Goal: Task Accomplishment & Management: Manage account settings

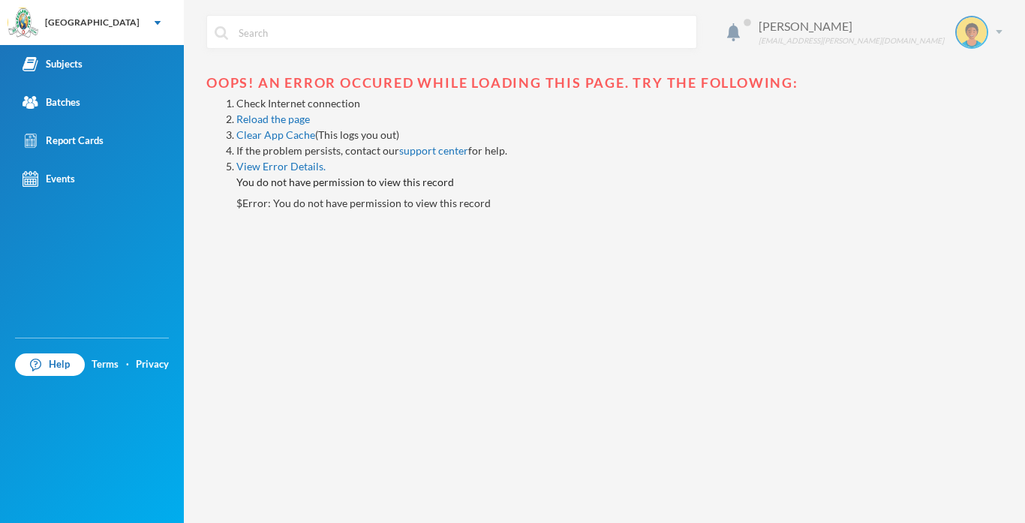
click at [1001, 33] on img at bounding box center [998, 32] width 7 height 4
click at [947, 108] on button "Logout" at bounding box center [961, 109] width 68 height 23
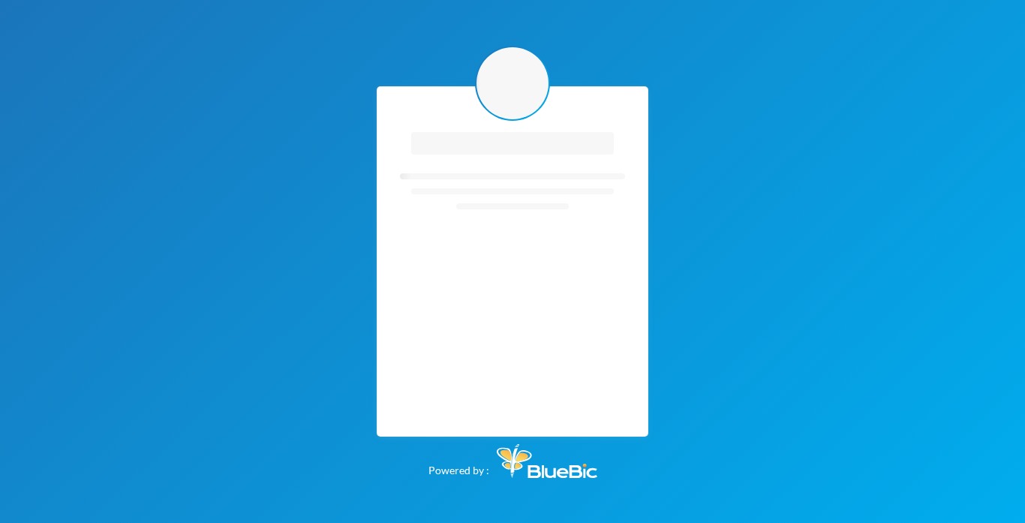
click at [971, 111] on div "Loading interface... Loading interface... Powered by :" at bounding box center [512, 261] width 1025 height 523
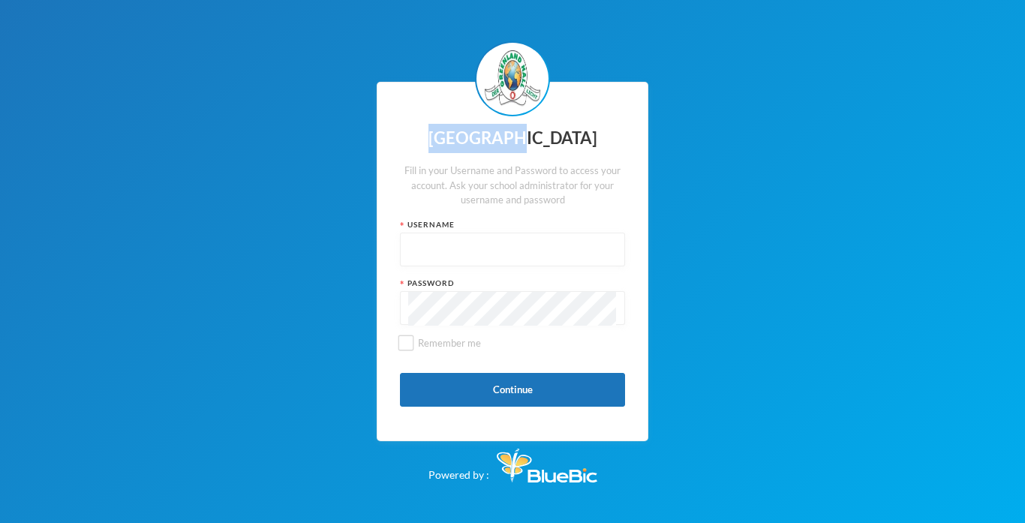
type input "glh23es26"
click at [520, 386] on button "Continue" at bounding box center [512, 390] width 225 height 34
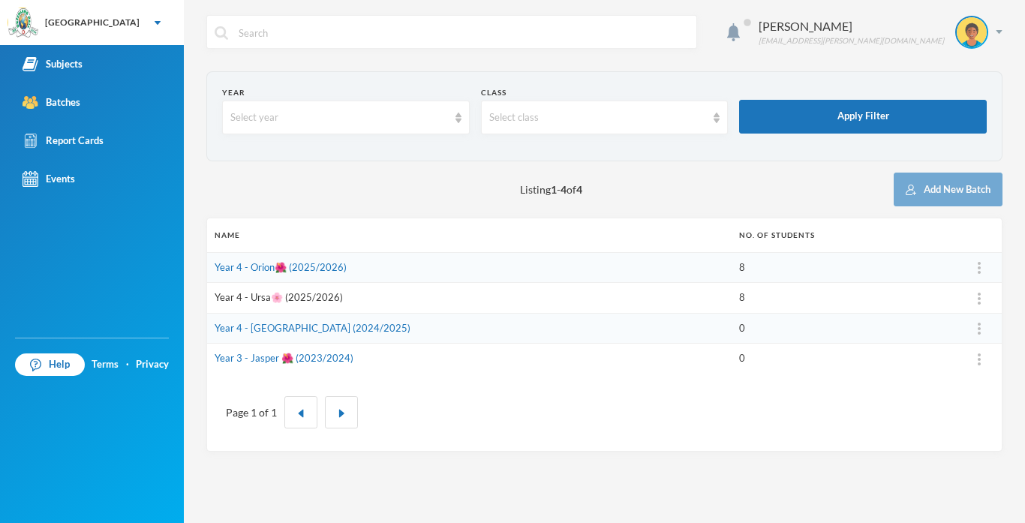
click at [296, 296] on link "Year 4 - Ursa🌸 (2025/2026)" at bounding box center [279, 297] width 128 height 12
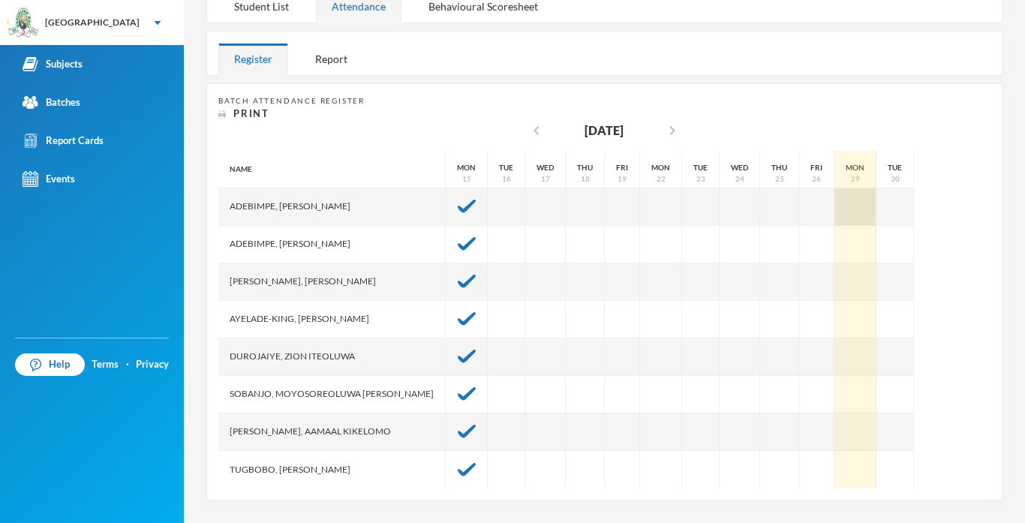
scroll to position [215, 0]
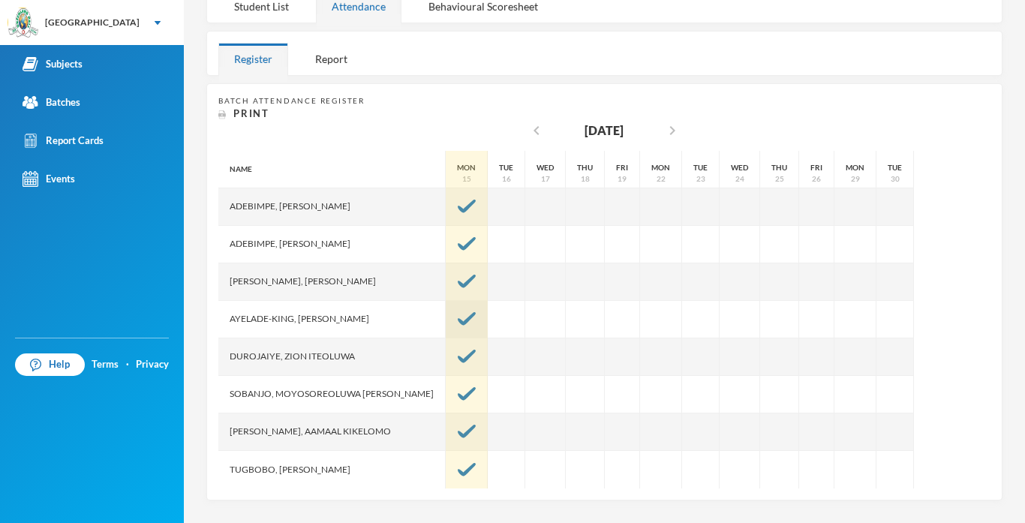
click at [458, 318] on img at bounding box center [467, 319] width 18 height 14
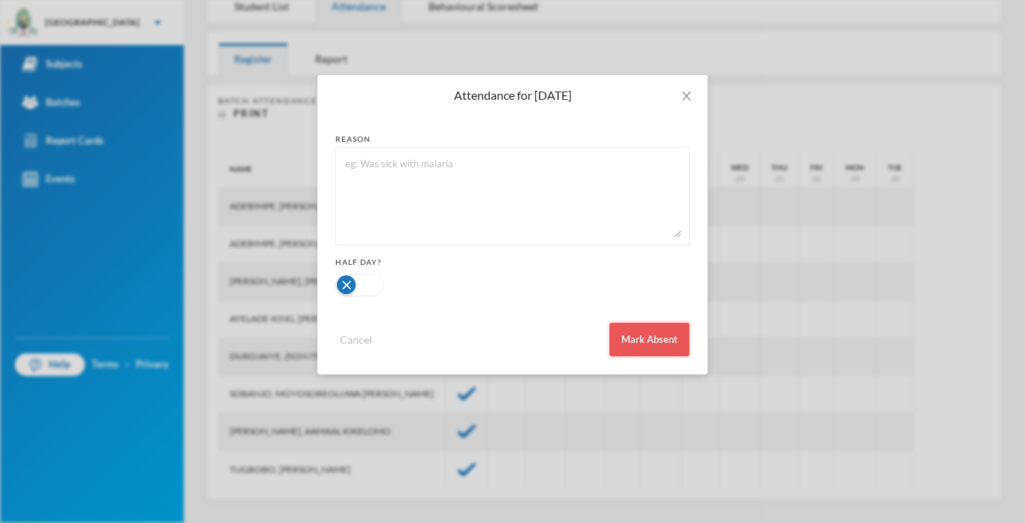
click at [654, 338] on button "Mark Absent" at bounding box center [649, 340] width 80 height 34
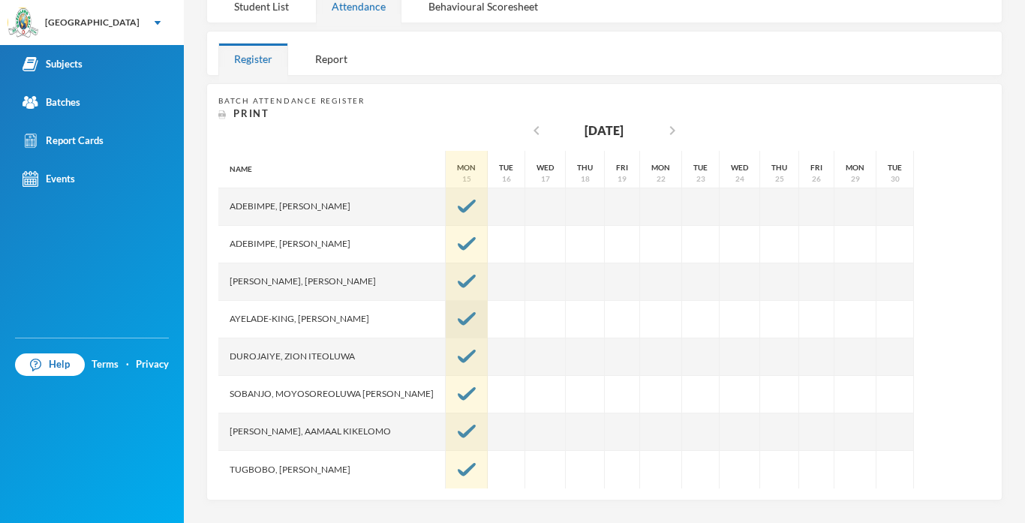
click at [458, 318] on img at bounding box center [467, 319] width 18 height 14
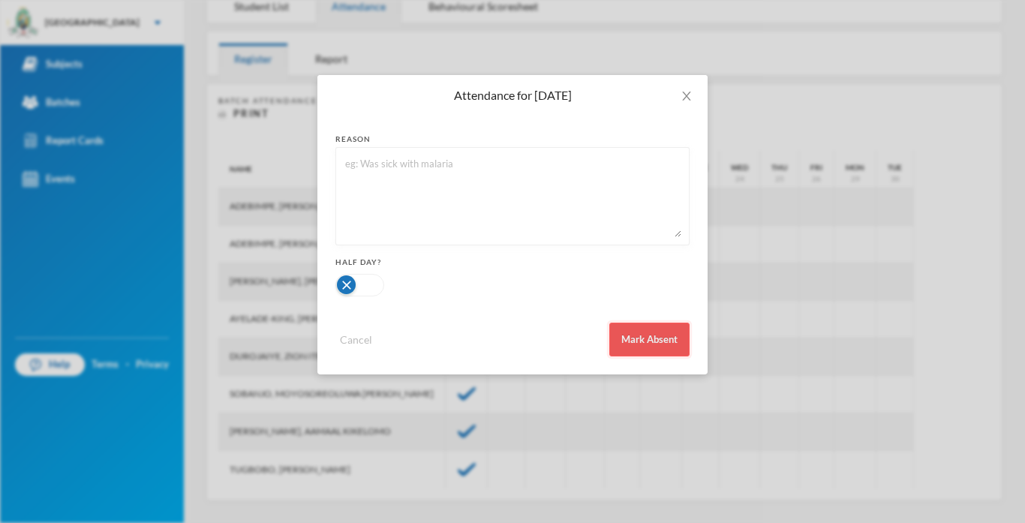
click at [639, 337] on button "Mark Absent" at bounding box center [649, 340] width 80 height 34
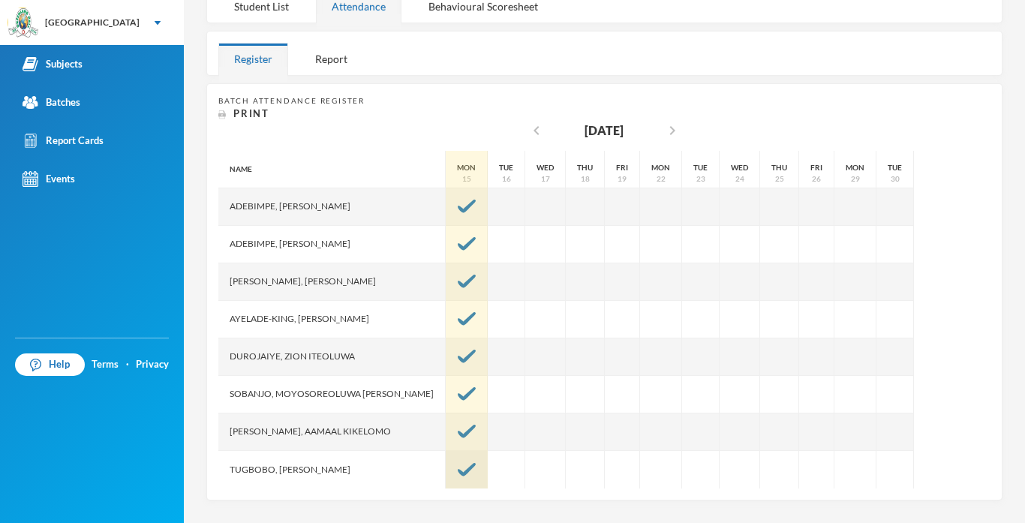
click at [458, 476] on img at bounding box center [467, 470] width 18 height 14
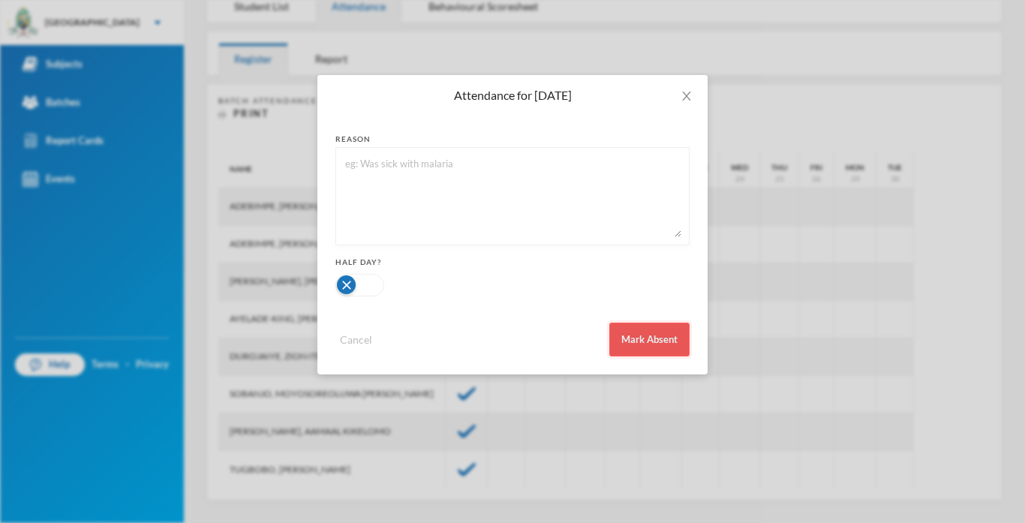
click at [629, 345] on button "Mark Absent" at bounding box center [649, 340] width 80 height 34
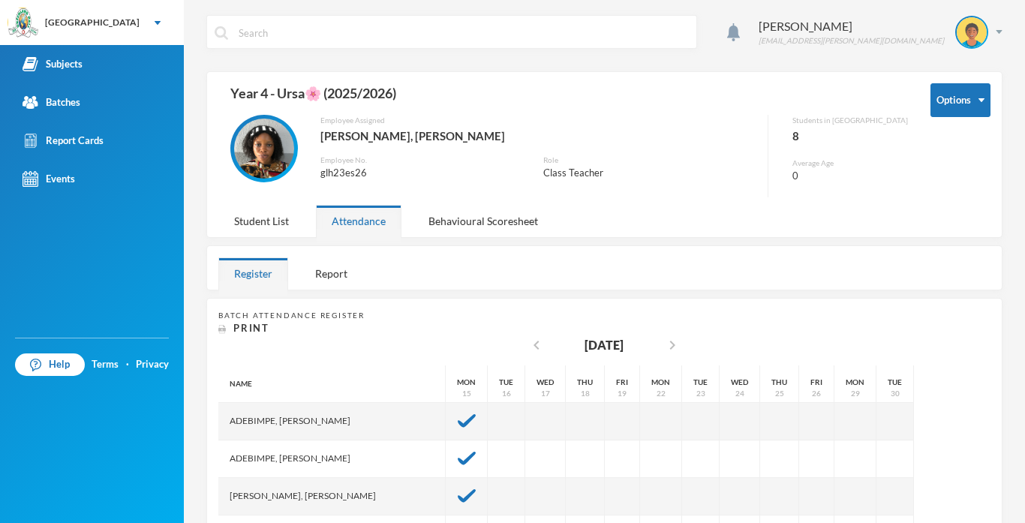
scroll to position [215, 0]
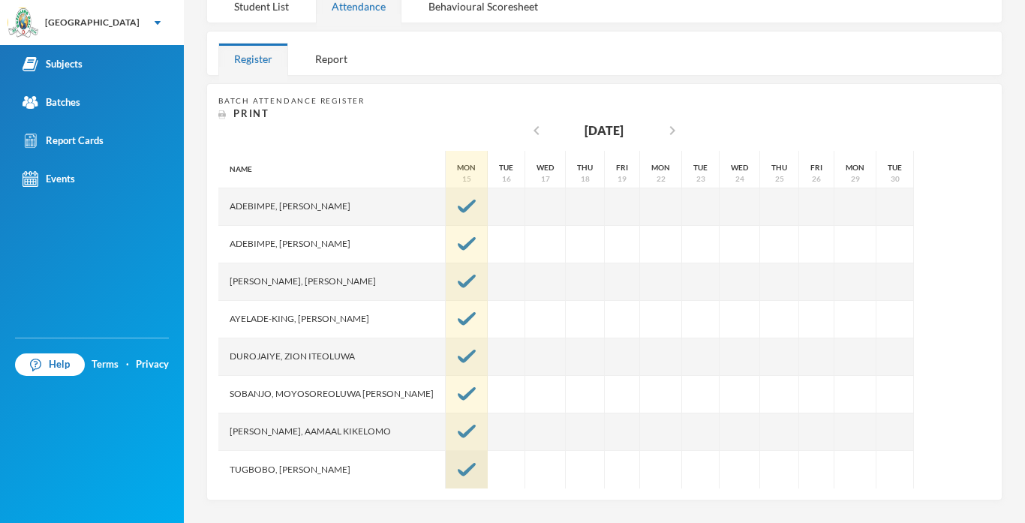
click at [446, 478] on div at bounding box center [467, 470] width 42 height 38
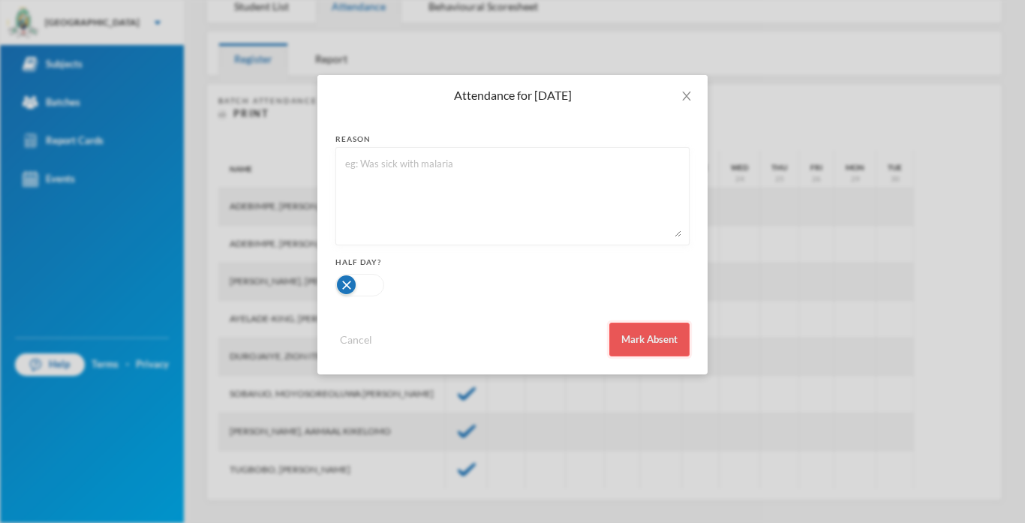
click at [629, 339] on button "Mark Absent" at bounding box center [649, 340] width 80 height 34
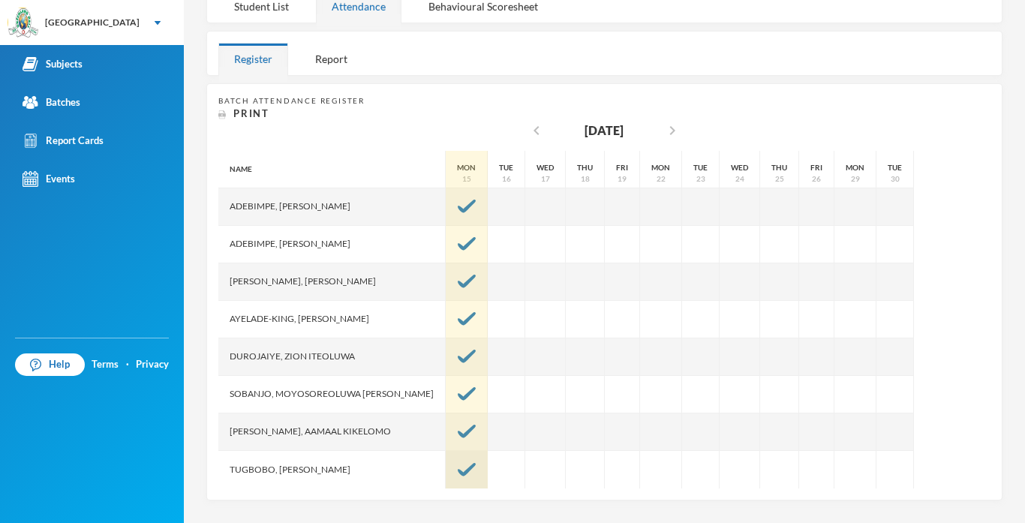
click at [458, 473] on img at bounding box center [467, 470] width 18 height 14
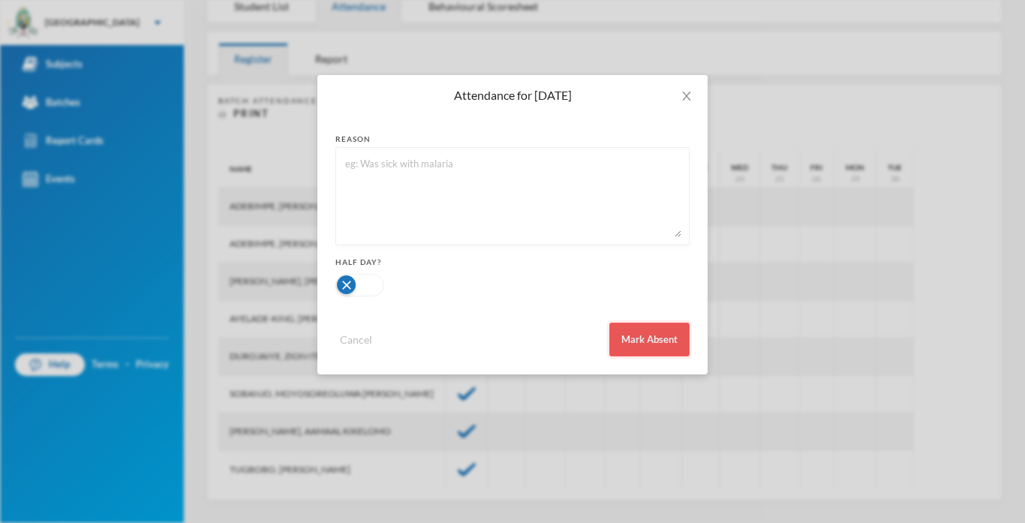
click at [650, 337] on button "Mark Absent" at bounding box center [649, 340] width 80 height 34
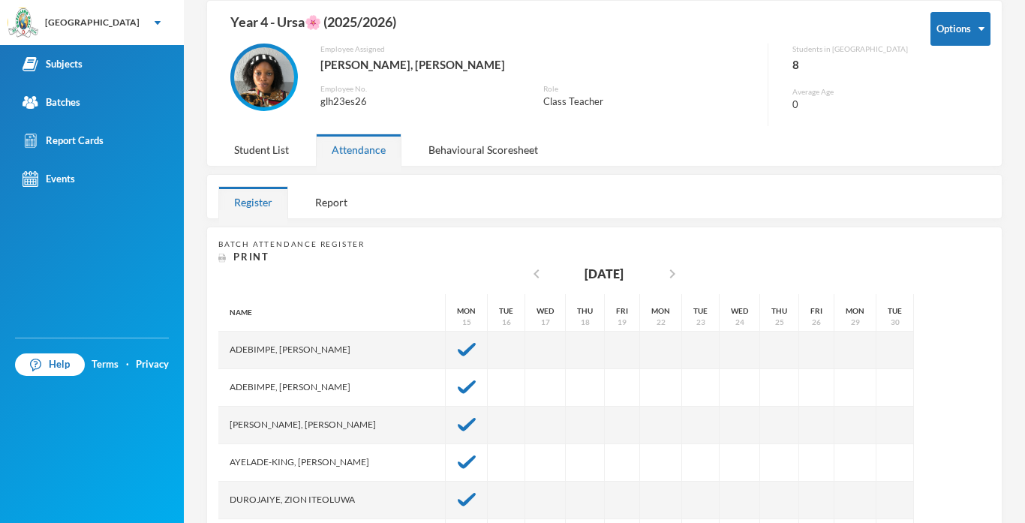
scroll to position [0, 0]
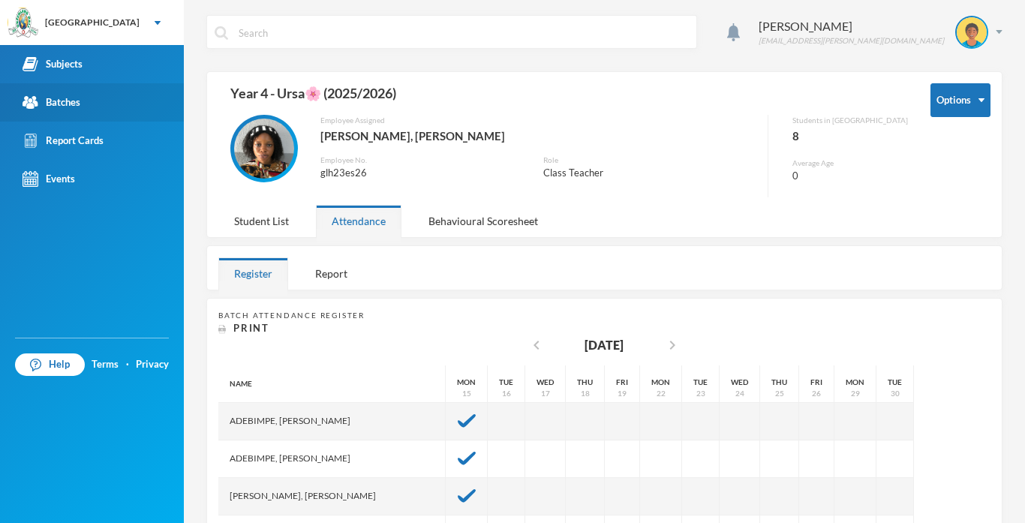
click at [92, 110] on link "Batches" at bounding box center [92, 102] width 184 height 38
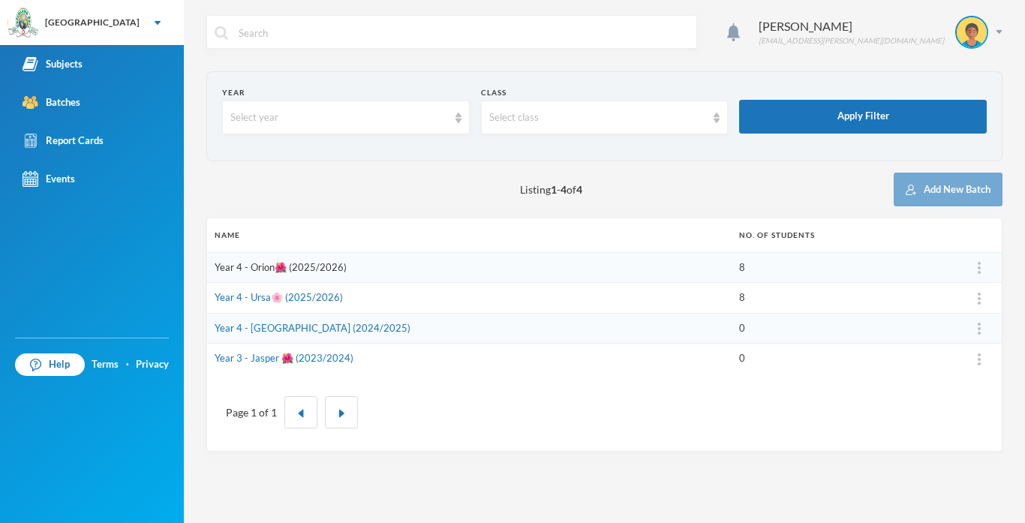
click at [329, 266] on link "Year 4 - Orion🌺 (2025/2026)" at bounding box center [281, 267] width 132 height 12
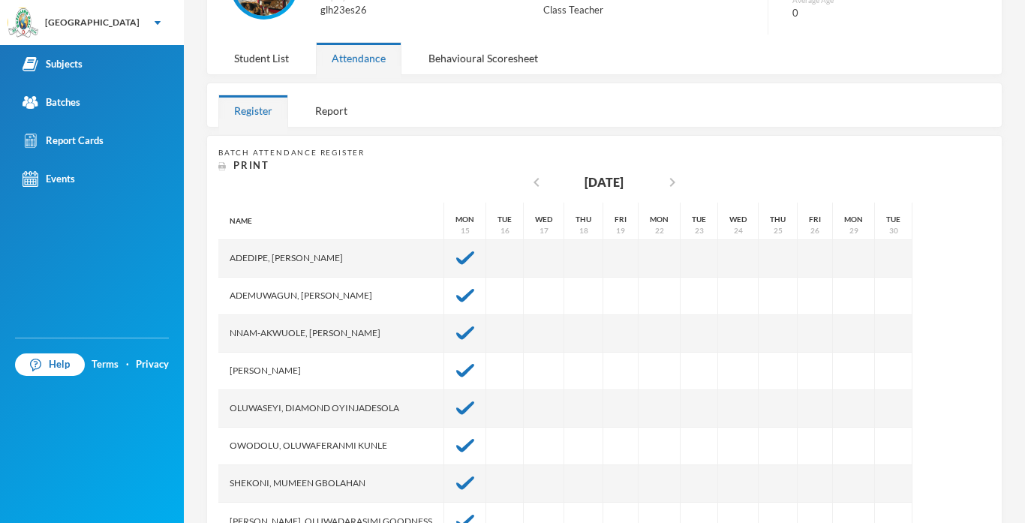
scroll to position [215, 0]
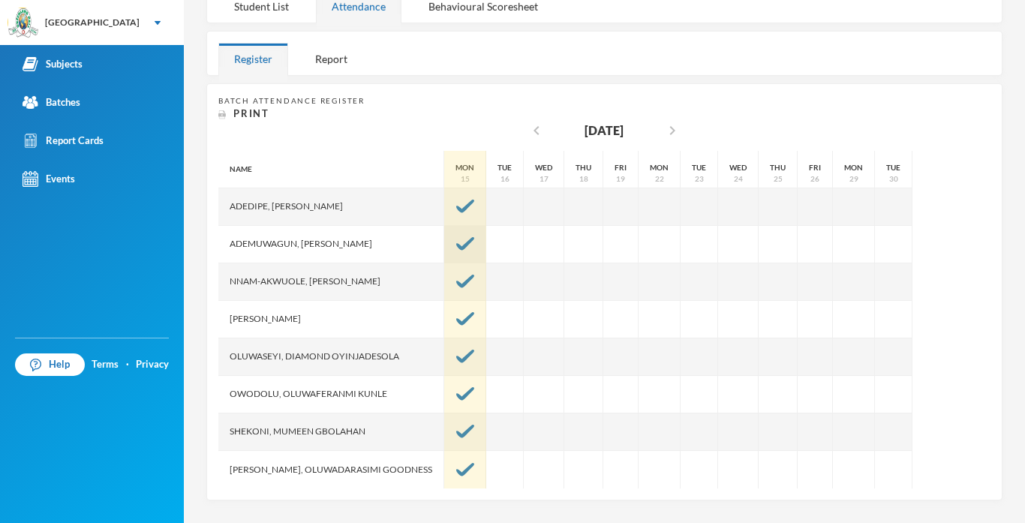
click at [463, 242] on img at bounding box center [465, 244] width 18 height 14
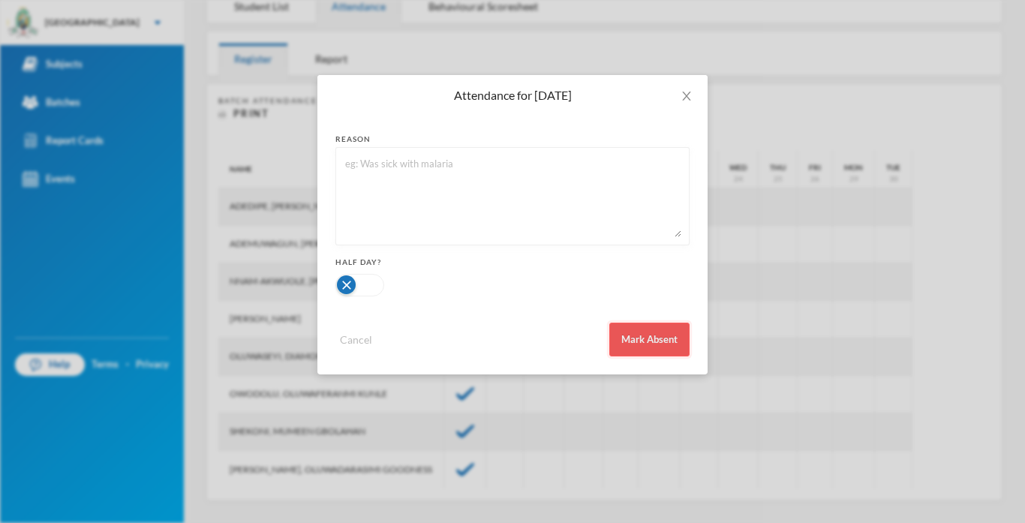
click at [630, 329] on button "Mark Absent" at bounding box center [649, 340] width 80 height 34
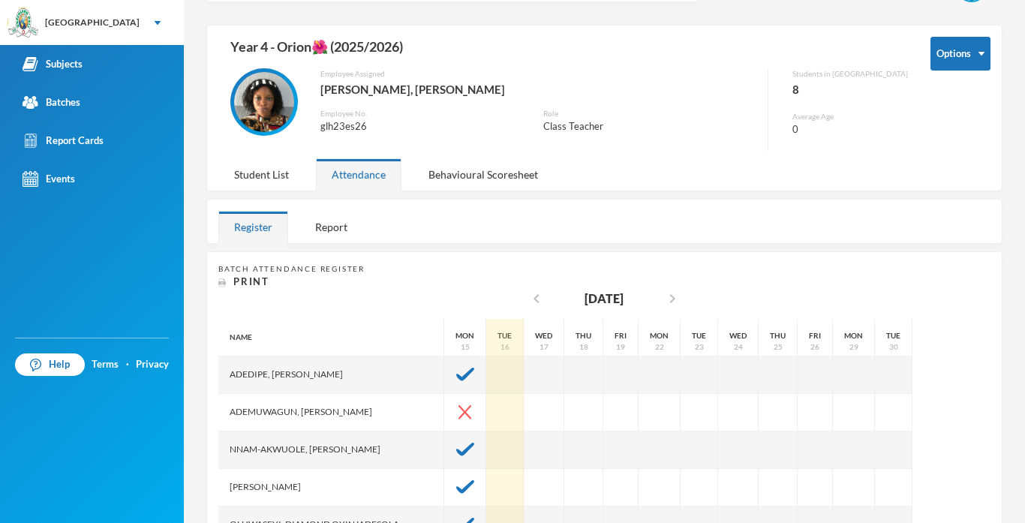
scroll to position [43, 0]
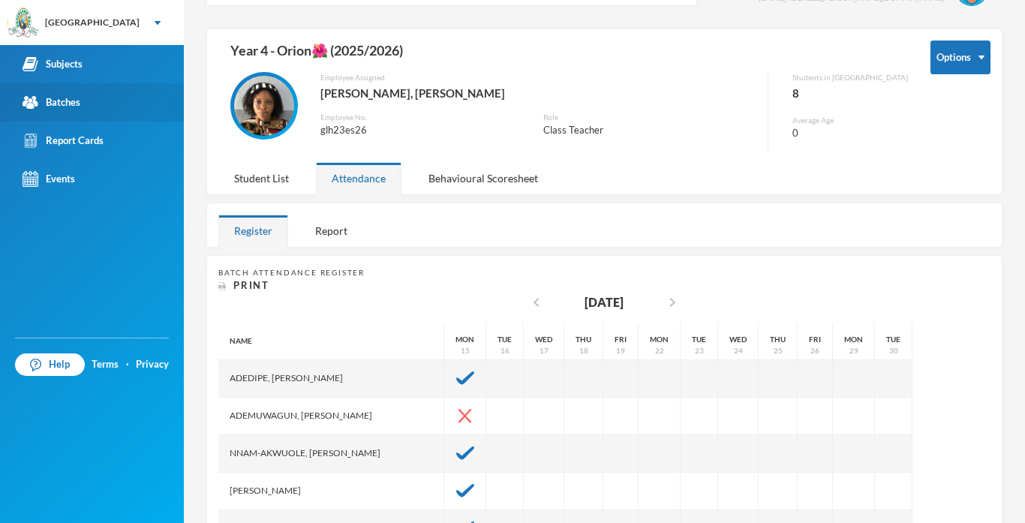
click at [48, 103] on div "Batches" at bounding box center [52, 103] width 58 height 16
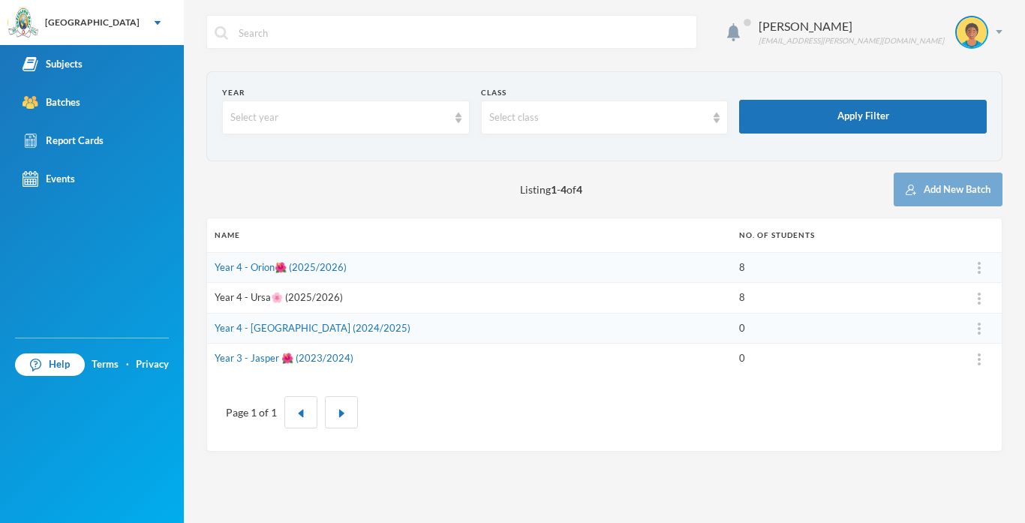
click at [271, 298] on link "Year 4 - Ursa🌸 (2025/2026)" at bounding box center [279, 297] width 128 height 12
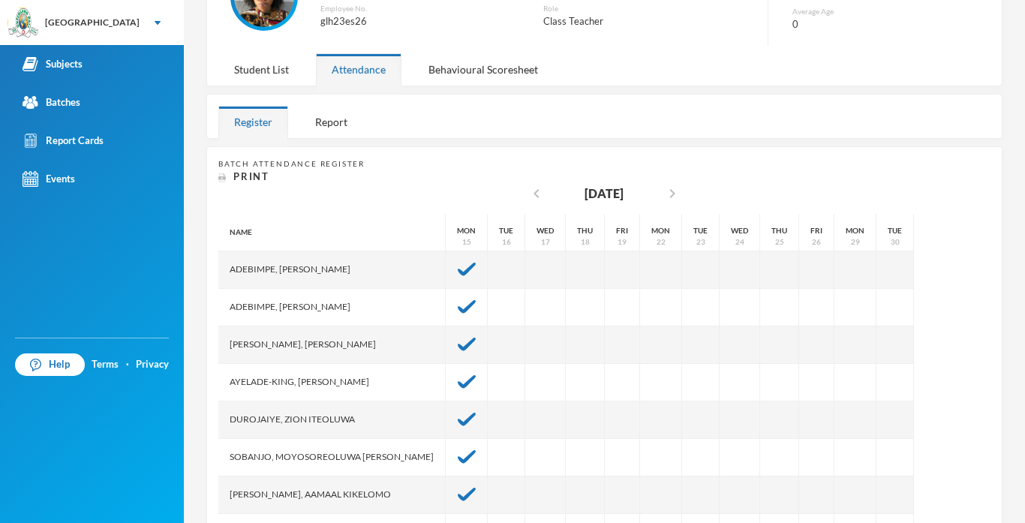
scroll to position [215, 0]
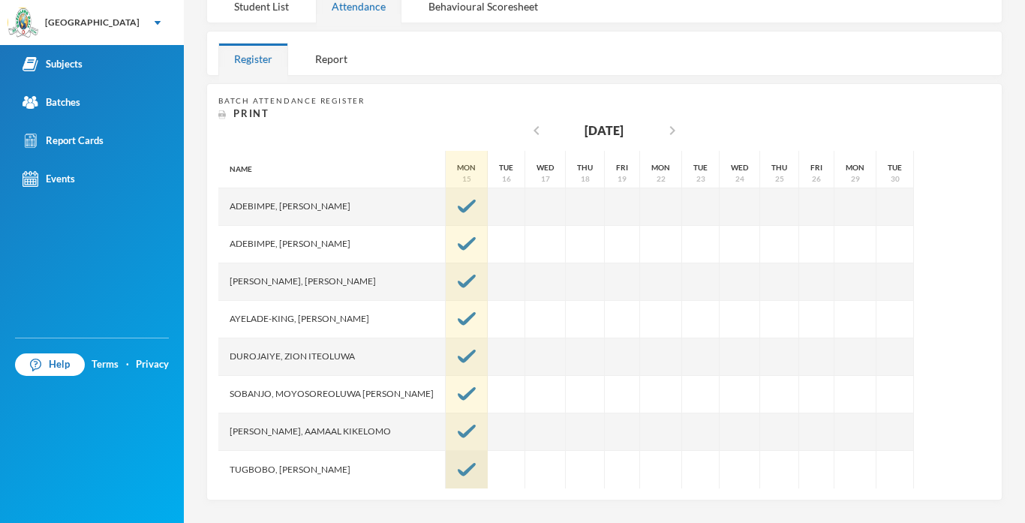
click at [458, 475] on img at bounding box center [467, 470] width 18 height 14
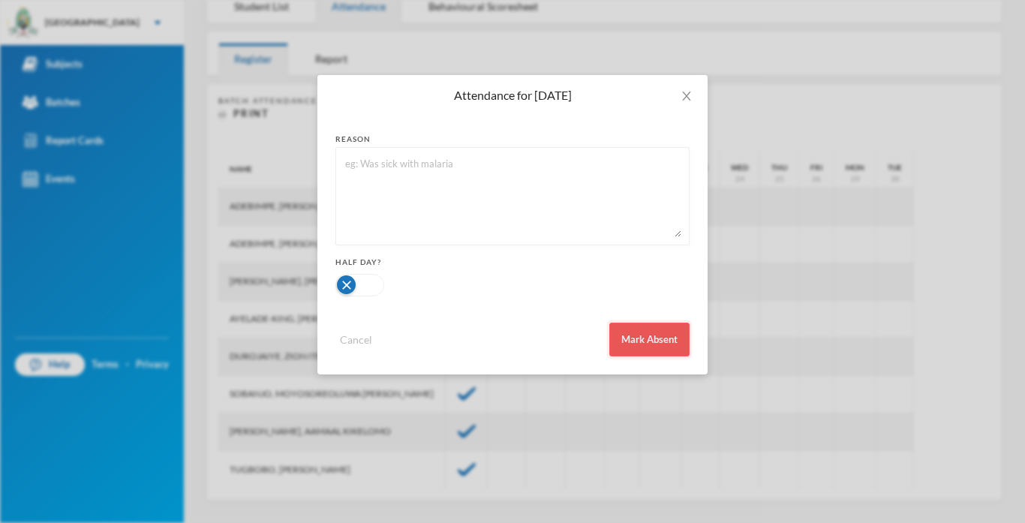
click at [634, 352] on button "Mark Absent" at bounding box center [649, 340] width 80 height 34
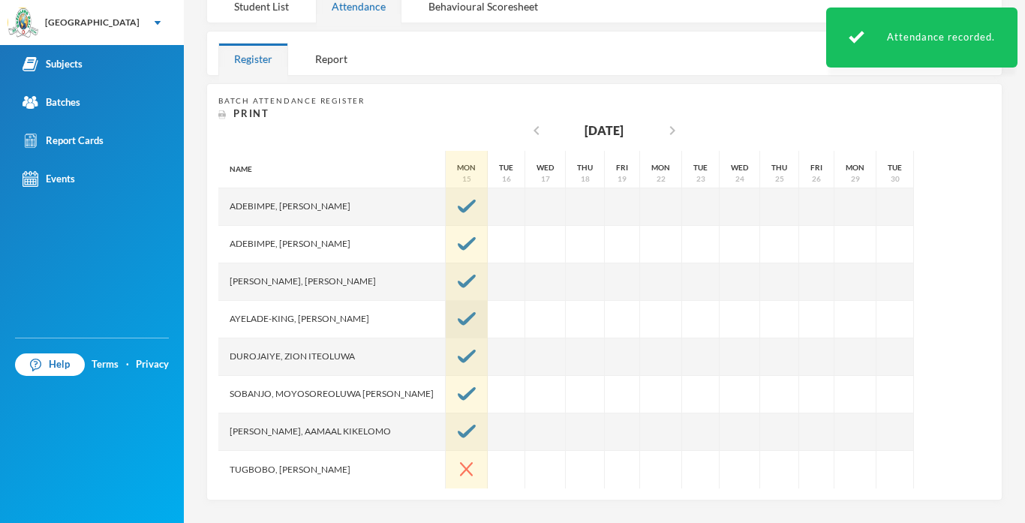
click at [458, 320] on img at bounding box center [467, 319] width 18 height 14
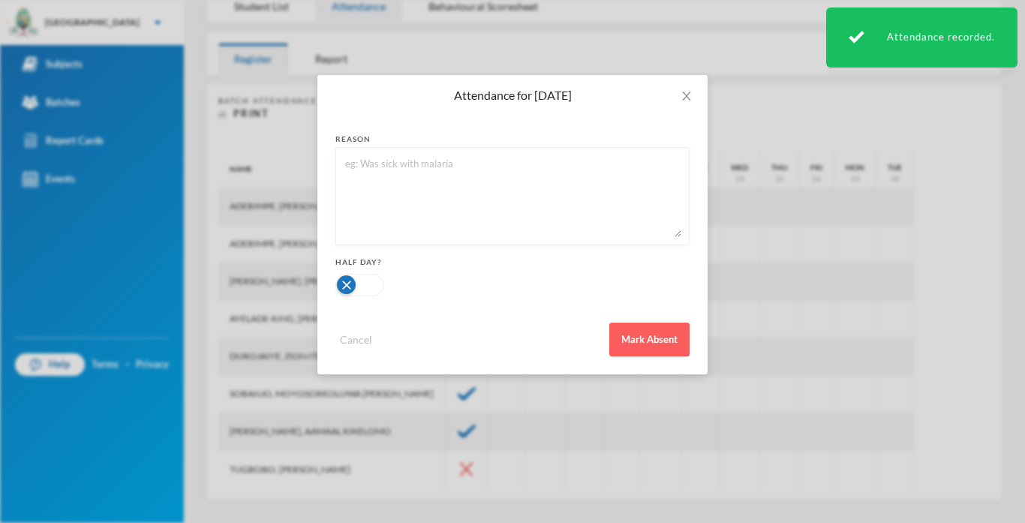
click at [627, 322] on div "Cancel Mark Absent" at bounding box center [512, 333] width 354 height 45
click at [635, 338] on button "Mark Absent" at bounding box center [649, 340] width 80 height 34
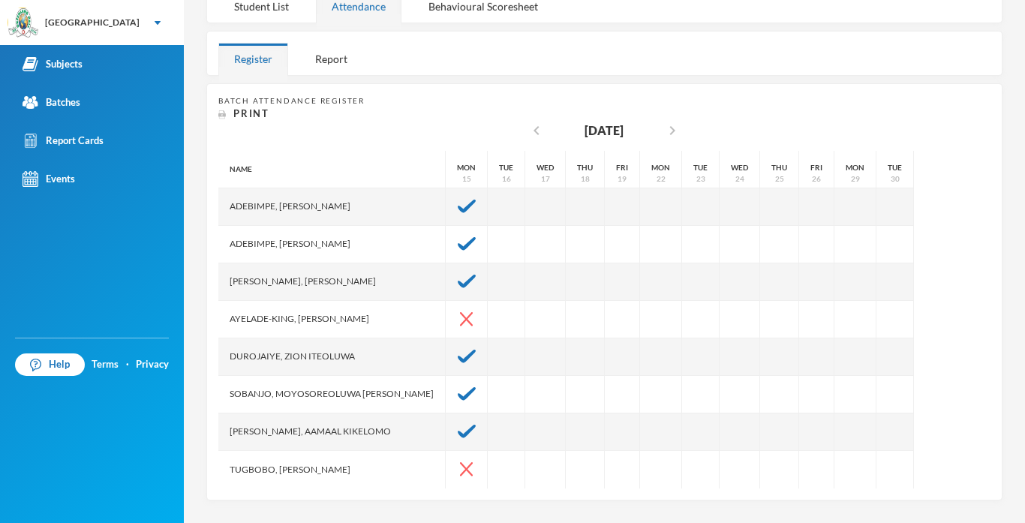
click at [353, 292] on div "[PERSON_NAME], [PERSON_NAME]" at bounding box center [331, 282] width 227 height 38
click at [49, 100] on div "Batches" at bounding box center [52, 103] width 58 height 16
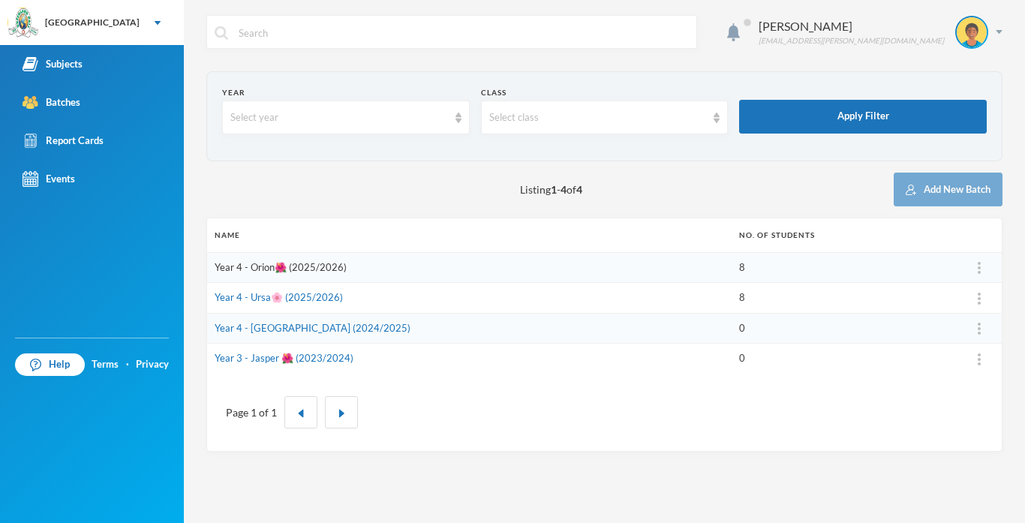
click at [272, 271] on link "Year 4 - Orion🌺 (2025/2026)" at bounding box center [281, 267] width 132 height 12
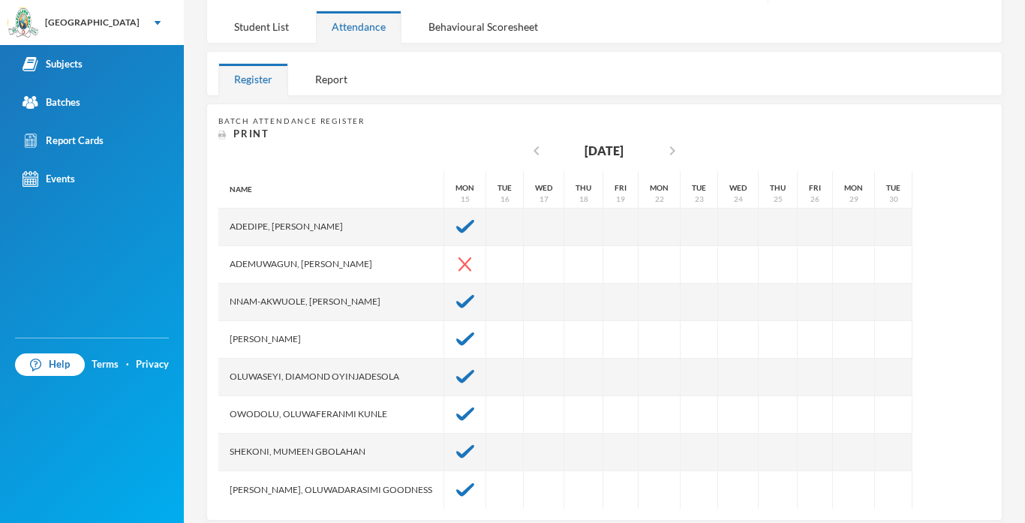
scroll to position [215, 0]
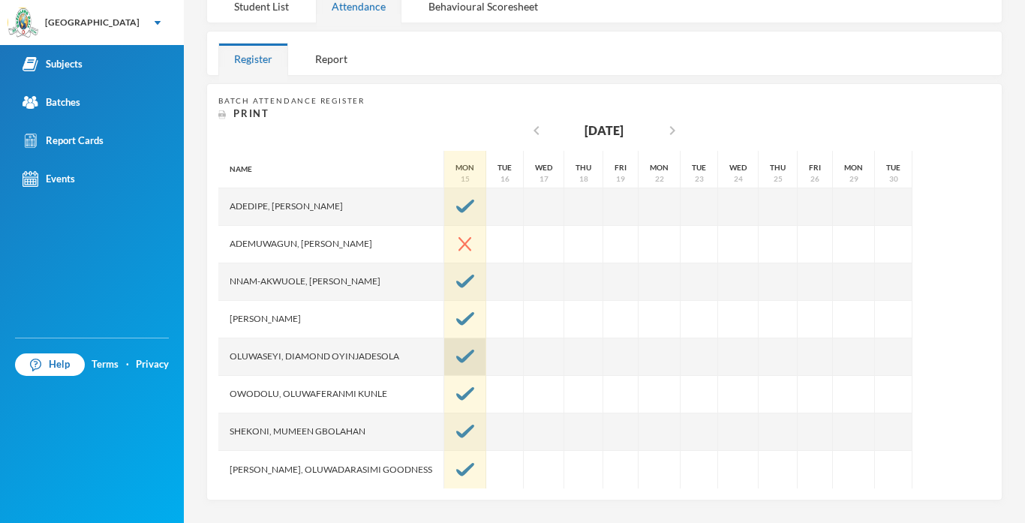
click at [456, 360] on img at bounding box center [465, 357] width 18 height 14
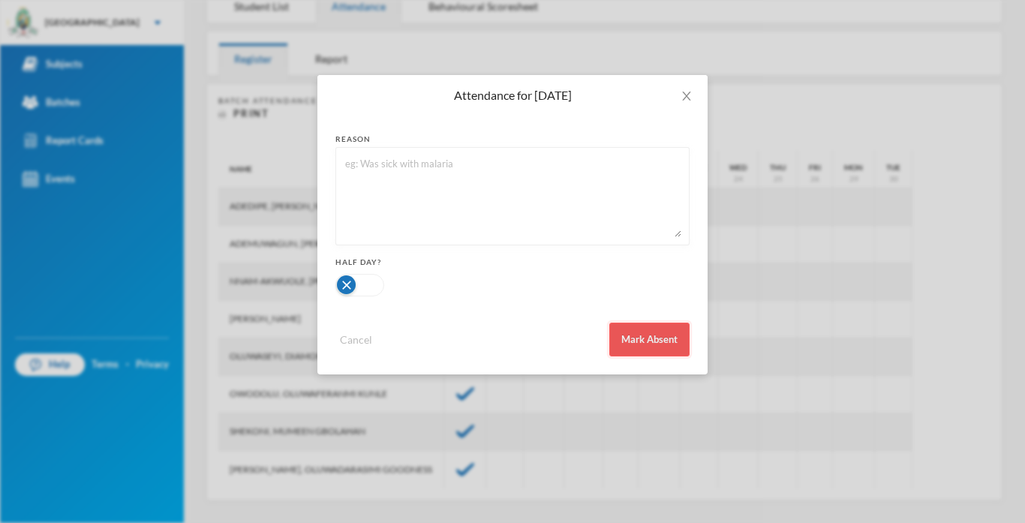
click at [648, 335] on button "Mark Absent" at bounding box center [649, 340] width 80 height 34
